Goal: Task Accomplishment & Management: Manage account settings

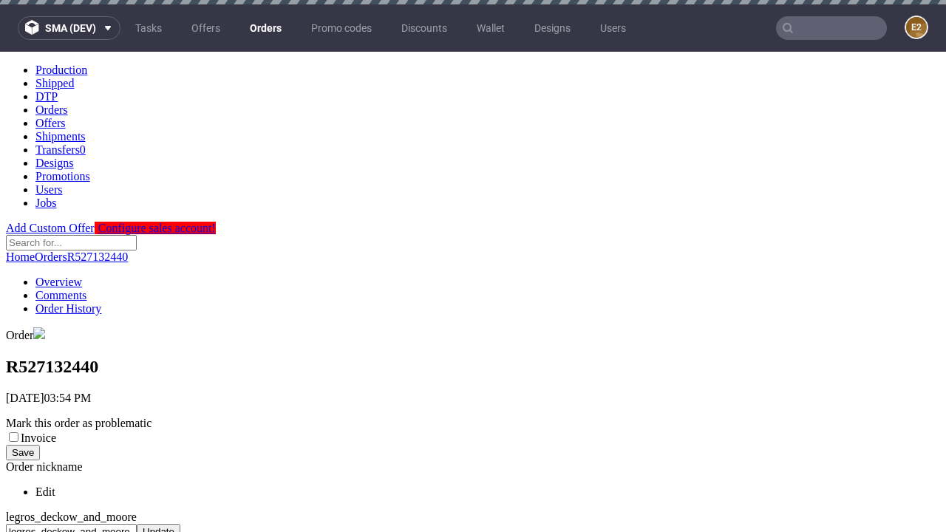
scroll to position [610, 0]
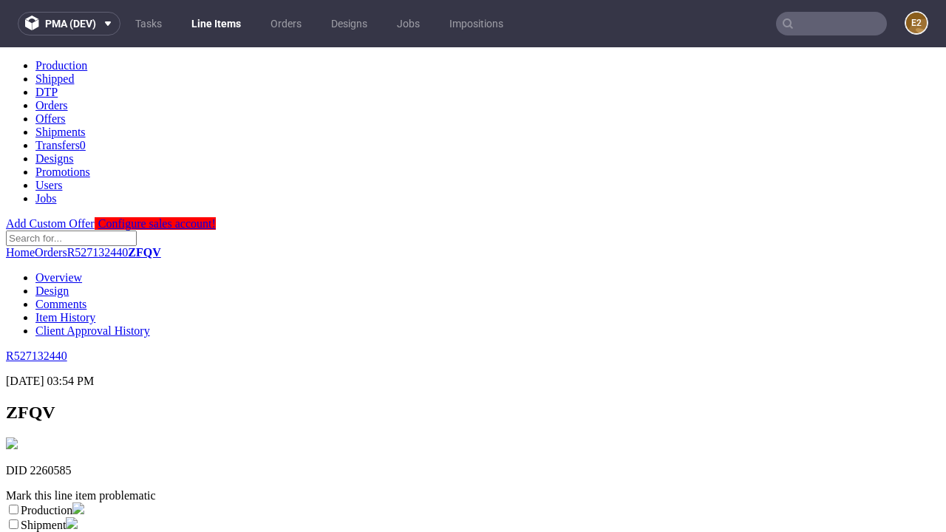
scroll to position [260, 0]
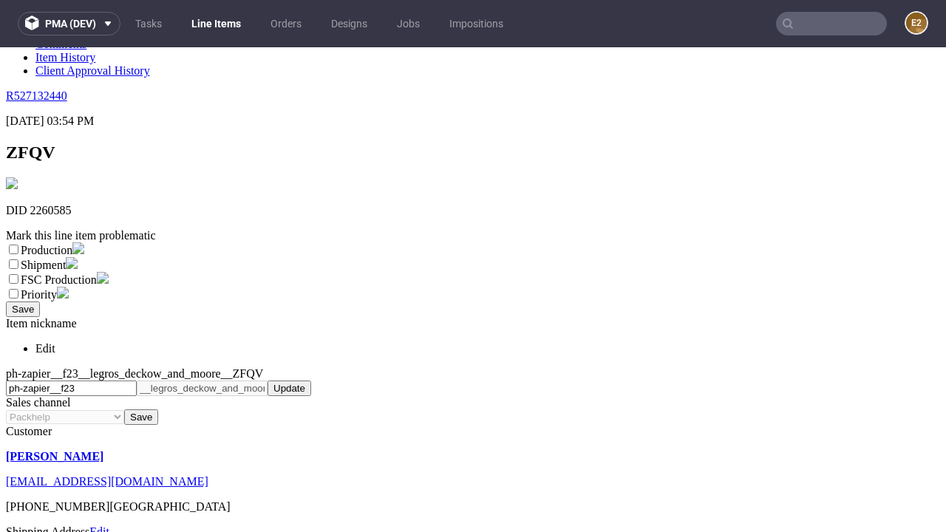
select select "dtp_ca_needed"
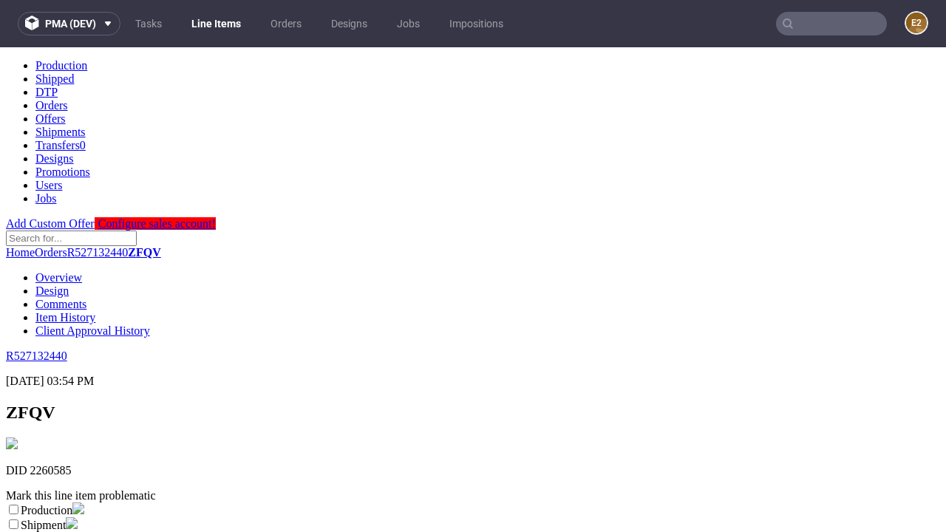
scroll to position [0, 0]
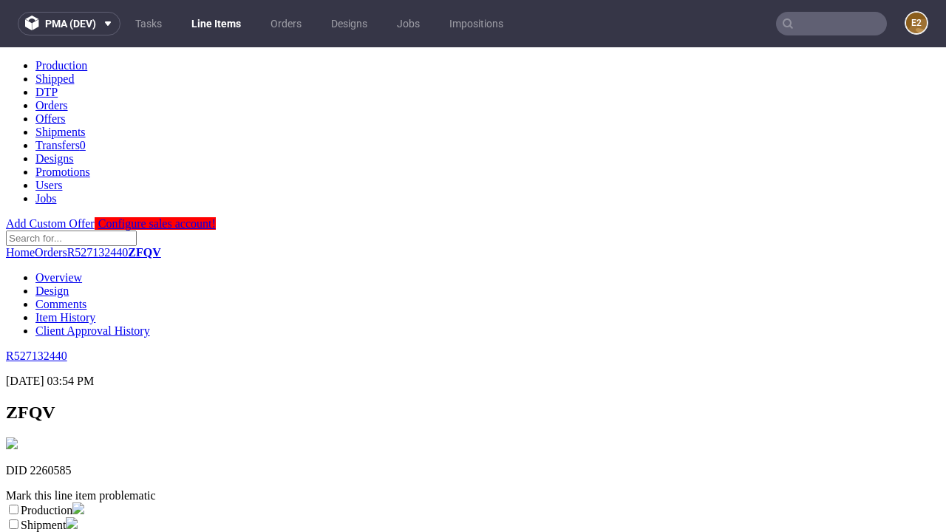
checkbox input "true"
